Goal: Task Accomplishment & Management: Use online tool/utility

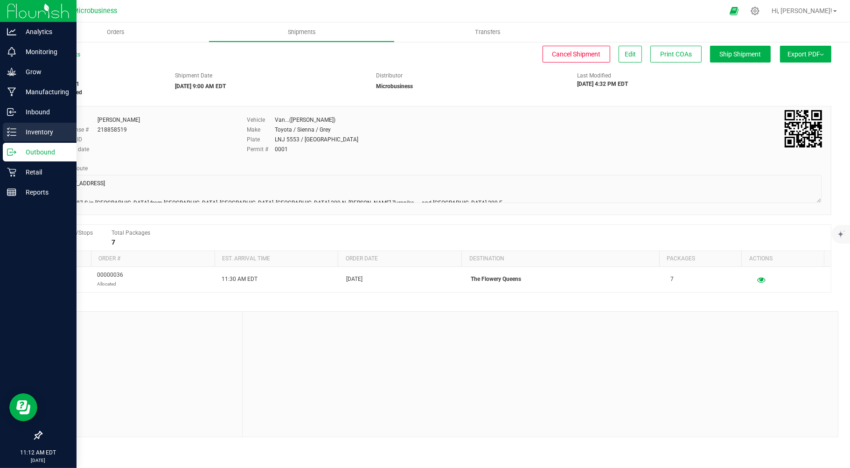
click at [38, 130] on p "Inventory" at bounding box center [44, 131] width 56 height 11
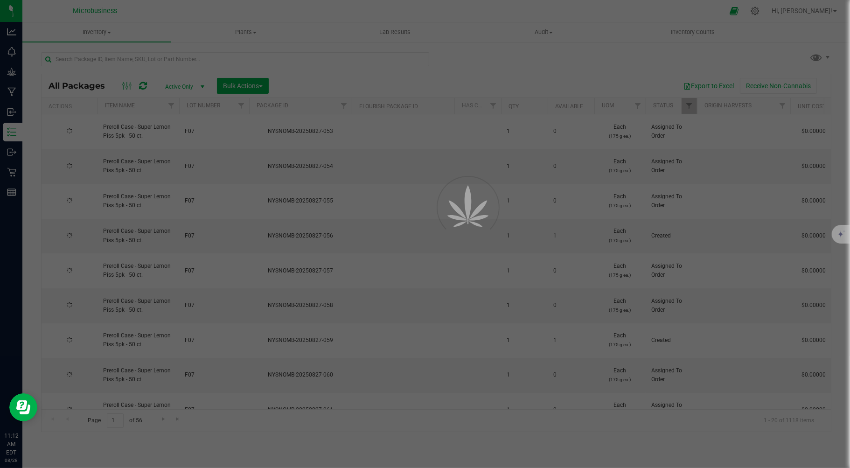
click at [112, 59] on div at bounding box center [425, 234] width 850 height 468
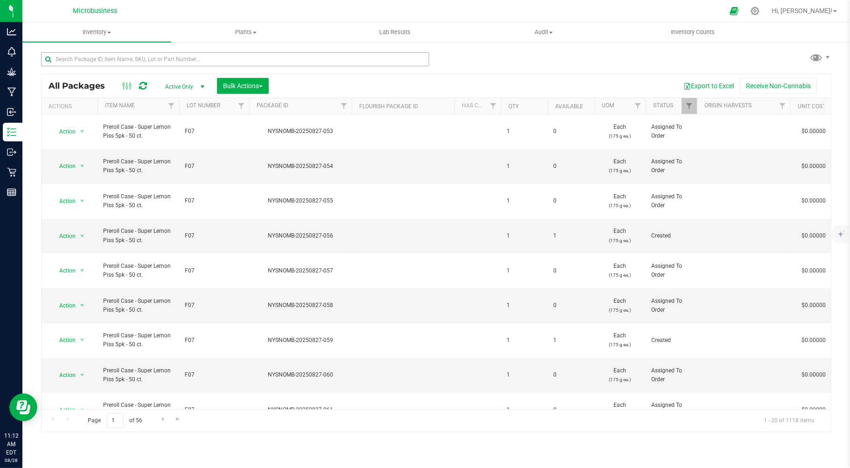
drag, startPoint x: 75, startPoint y: 47, endPoint x: 75, endPoint y: 53, distance: 6.1
click at [75, 51] on div at bounding box center [238, 59] width 395 height 30
click at [76, 53] on input "text" at bounding box center [235, 59] width 388 height 14
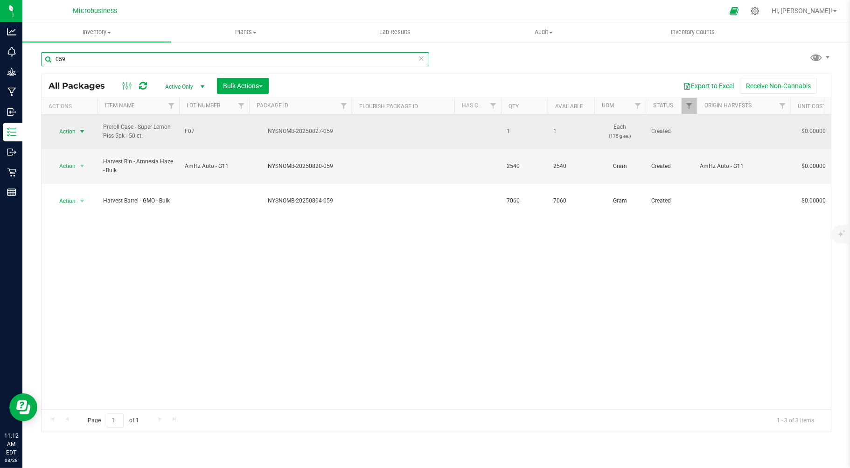
type input "059"
click at [82, 129] on span "select" at bounding box center [81, 131] width 7 height 7
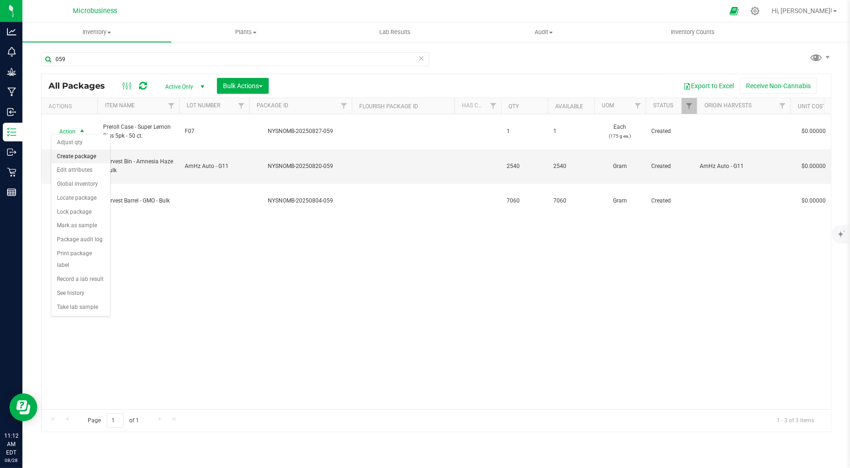
click at [83, 157] on li "Create package" at bounding box center [80, 157] width 59 height 14
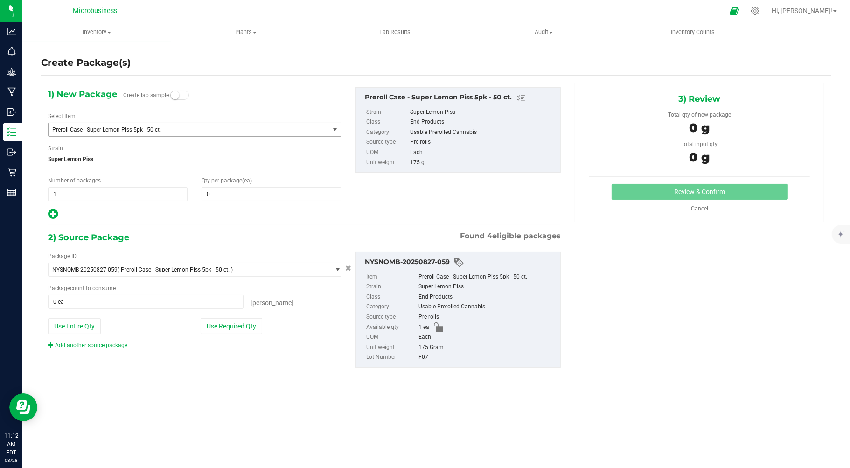
click at [332, 131] on span "select" at bounding box center [334, 129] width 7 height 7
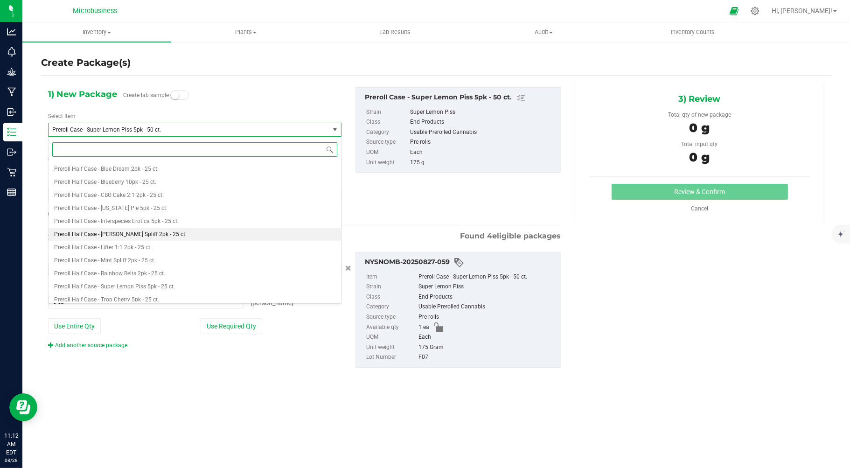
scroll to position [1119, 0]
click at [110, 280] on span "Preroll Half Case - Super Lemon Piss 5pk - 25 ct." at bounding box center [114, 277] width 121 height 7
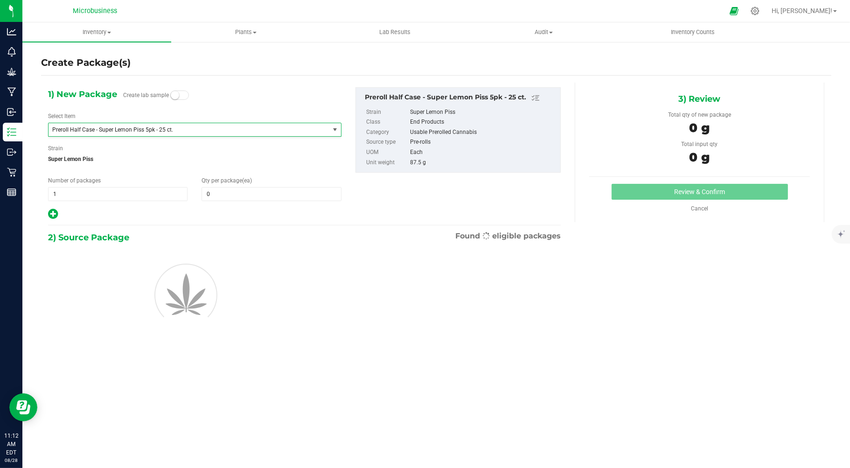
type input "0"
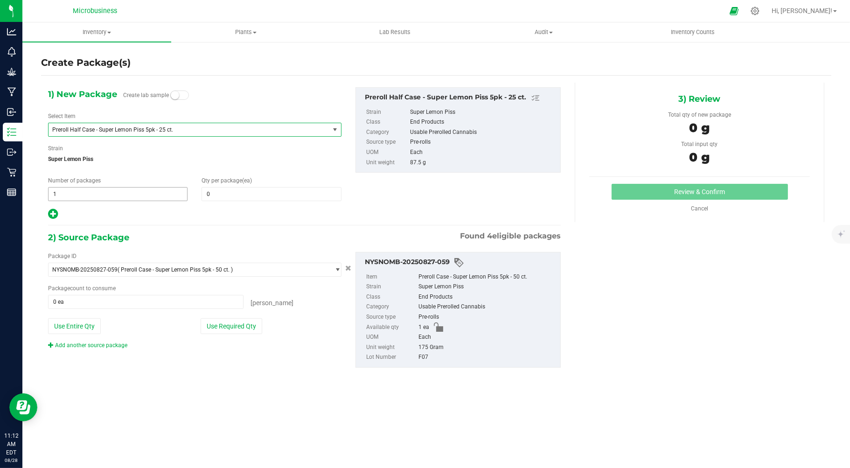
click at [73, 197] on span "1 1" at bounding box center [118, 194] width 140 height 14
type input "2"
click at [232, 189] on span at bounding box center [272, 194] width 140 height 14
type input "1"
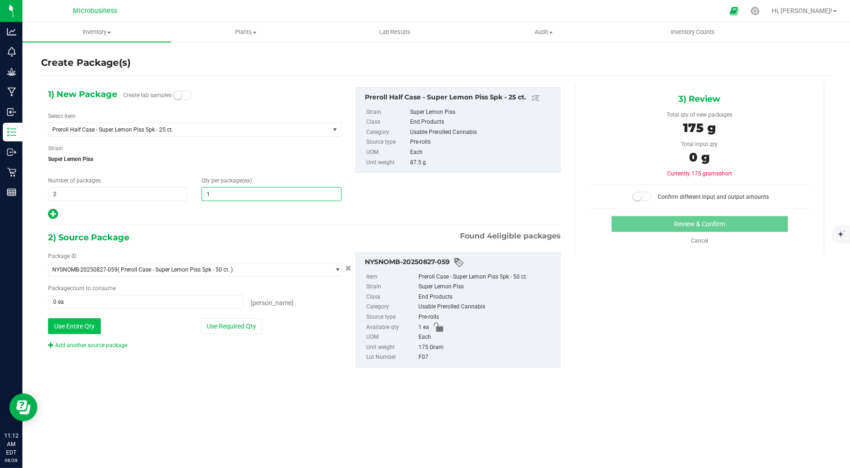
type input "1"
click at [80, 325] on button "Use Entire Qty" at bounding box center [74, 326] width 53 height 16
type input "1 ea"
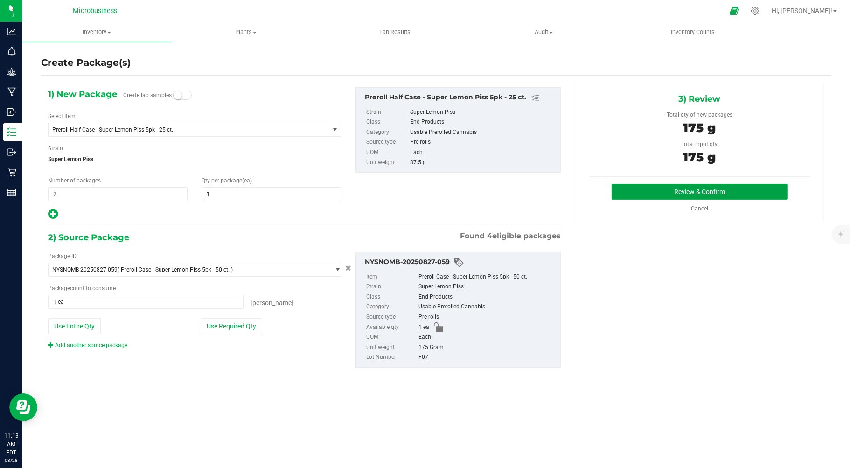
click at [676, 188] on button "Review & Confirm" at bounding box center [700, 192] width 176 height 16
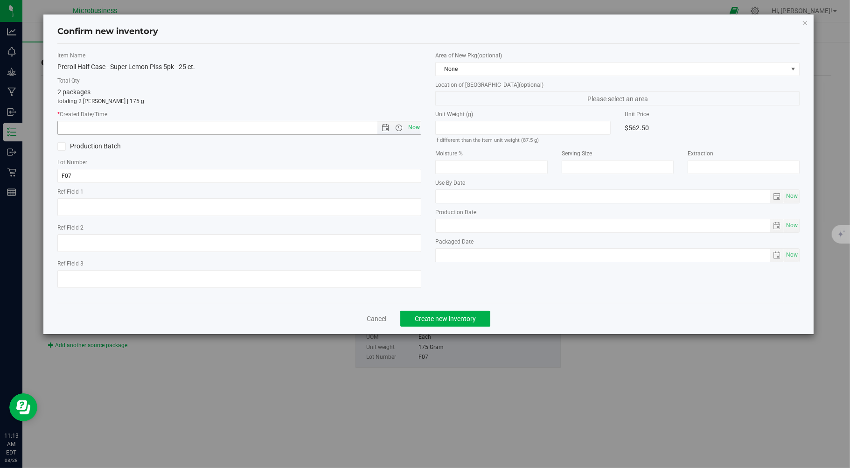
click at [408, 126] on span "Now" at bounding box center [414, 128] width 16 height 14
type input "[DATE] 11:13 AM"
click at [794, 70] on span at bounding box center [793, 68] width 7 height 7
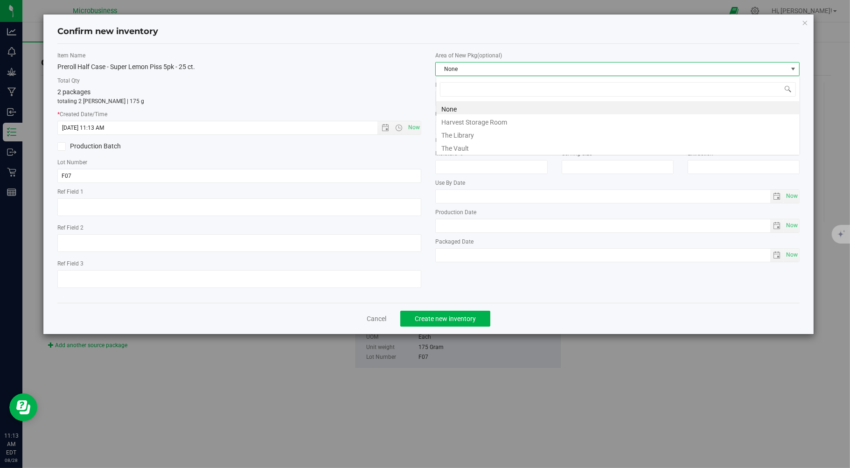
scroll to position [14, 364]
click at [508, 149] on li "The Vault" at bounding box center [618, 146] width 364 height 13
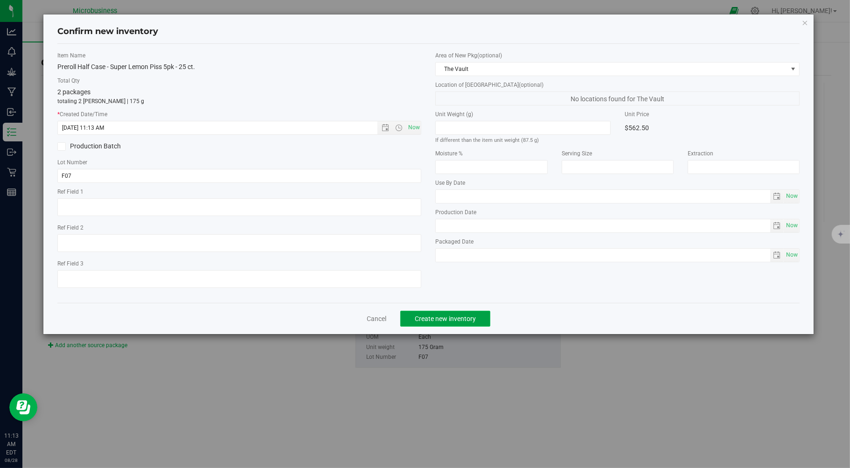
click at [444, 322] on span "Create new inventory" at bounding box center [445, 318] width 61 height 7
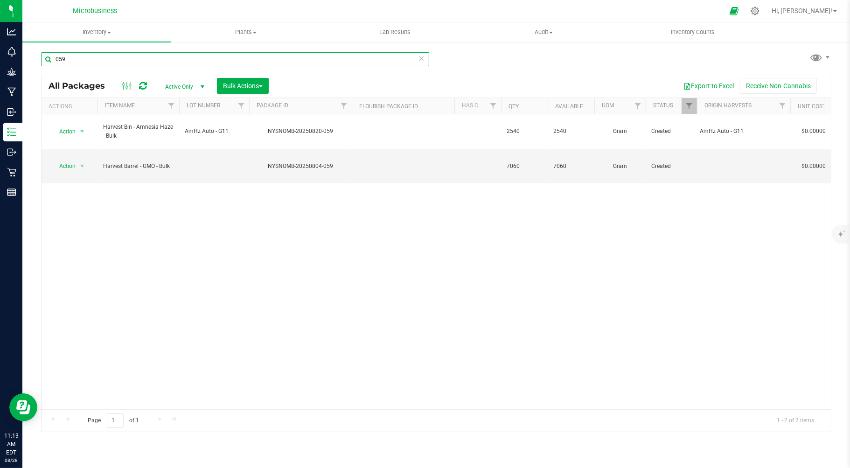
drag, startPoint x: 83, startPoint y: 61, endPoint x: 48, endPoint y: 68, distance: 35.3
click at [48, 68] on div "059" at bounding box center [235, 62] width 388 height 21
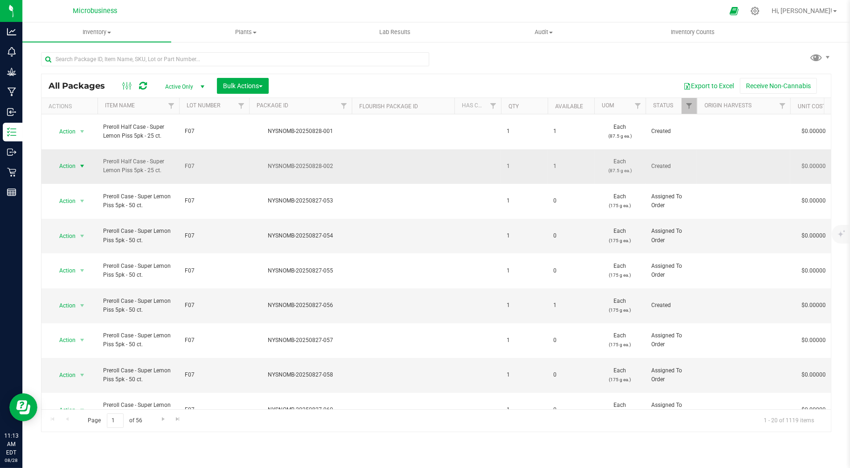
click at [82, 162] on span "select" at bounding box center [81, 165] width 7 height 7
click at [72, 279] on li "Print package label" at bounding box center [80, 286] width 59 height 26
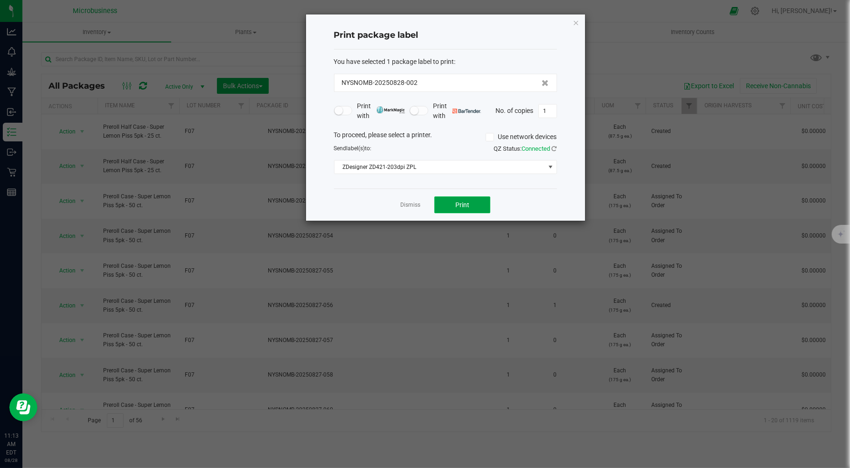
click at [470, 202] on button "Print" at bounding box center [463, 204] width 56 height 17
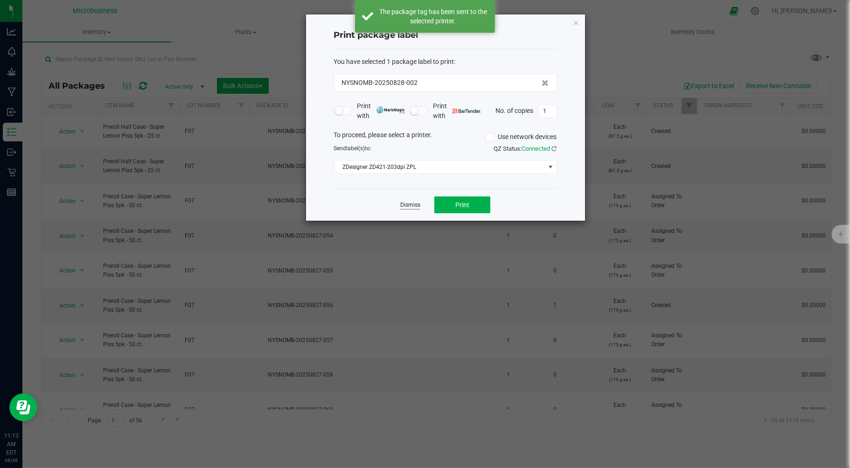
click at [414, 203] on link "Dismiss" at bounding box center [410, 205] width 20 height 8
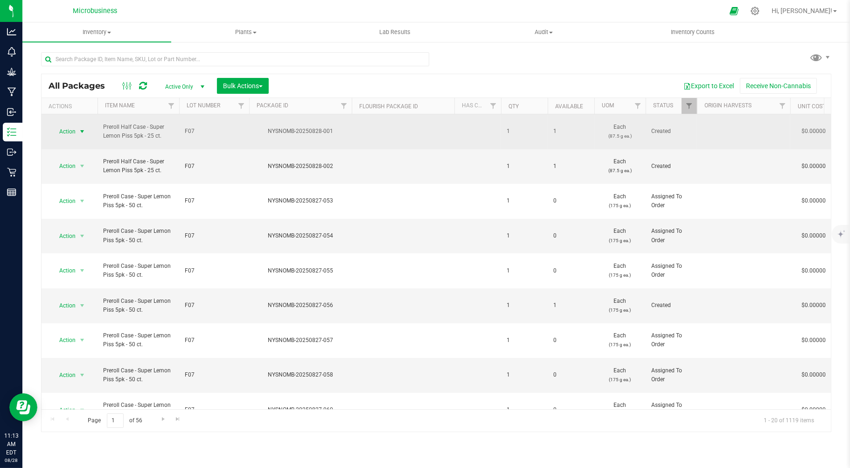
click at [85, 128] on span "select" at bounding box center [81, 131] width 7 height 7
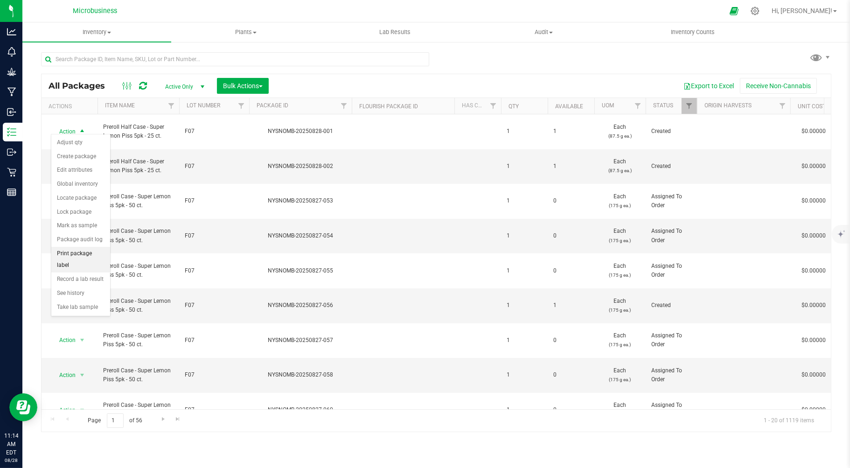
click at [70, 258] on li "Print package label" at bounding box center [80, 260] width 59 height 26
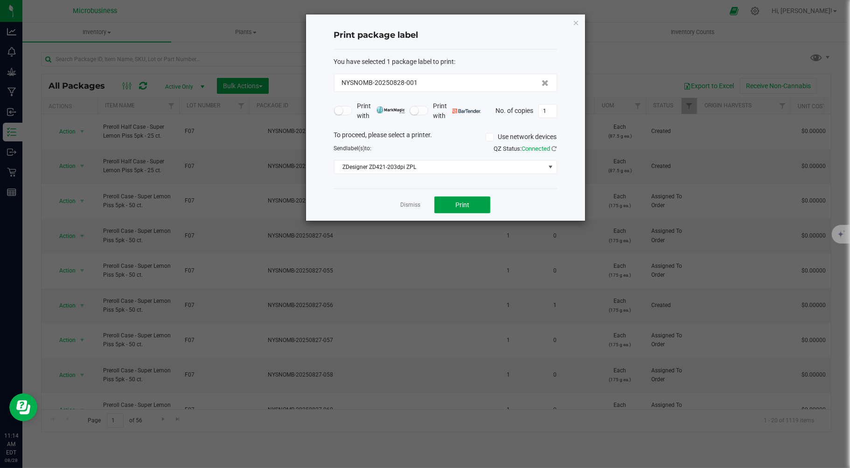
click at [464, 205] on span "Print" at bounding box center [463, 204] width 14 height 7
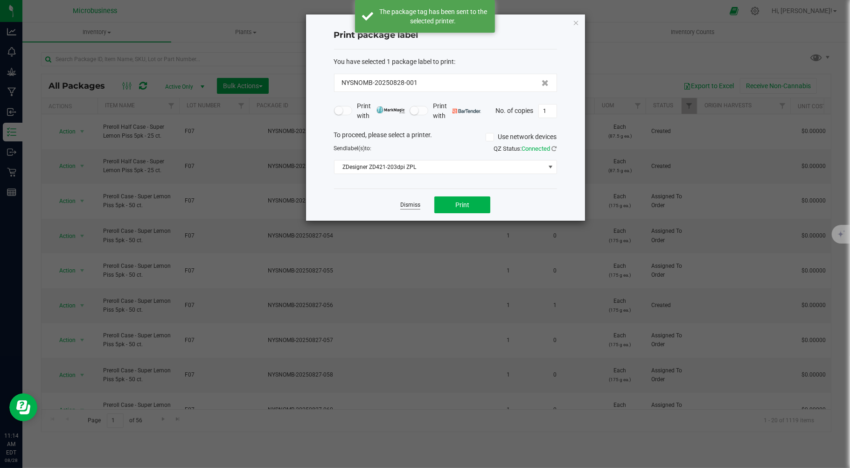
click at [417, 207] on link "Dismiss" at bounding box center [410, 205] width 20 height 8
